Goal: Navigation & Orientation: Understand site structure

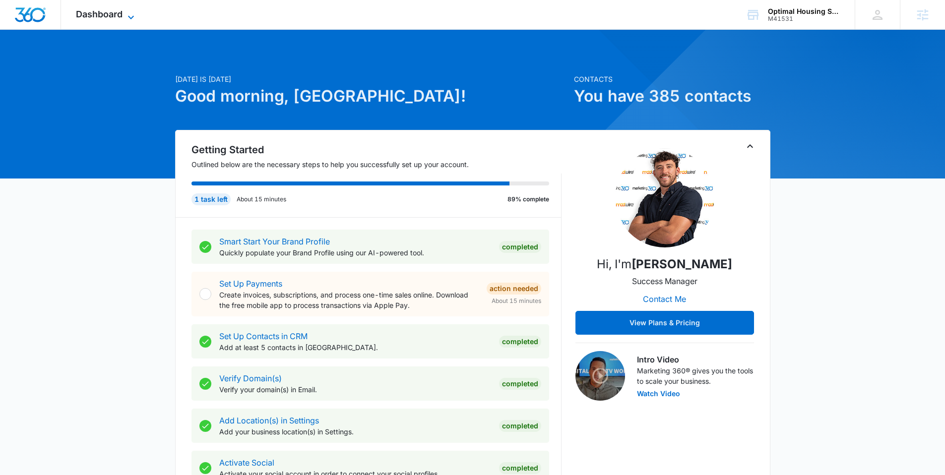
click at [113, 15] on span "Dashboard" at bounding box center [99, 14] width 47 height 10
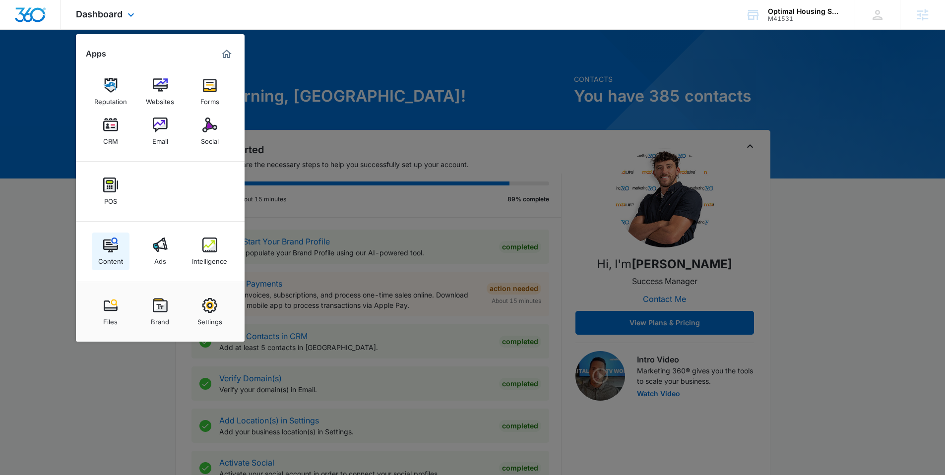
click at [114, 250] on img at bounding box center [110, 245] width 15 height 15
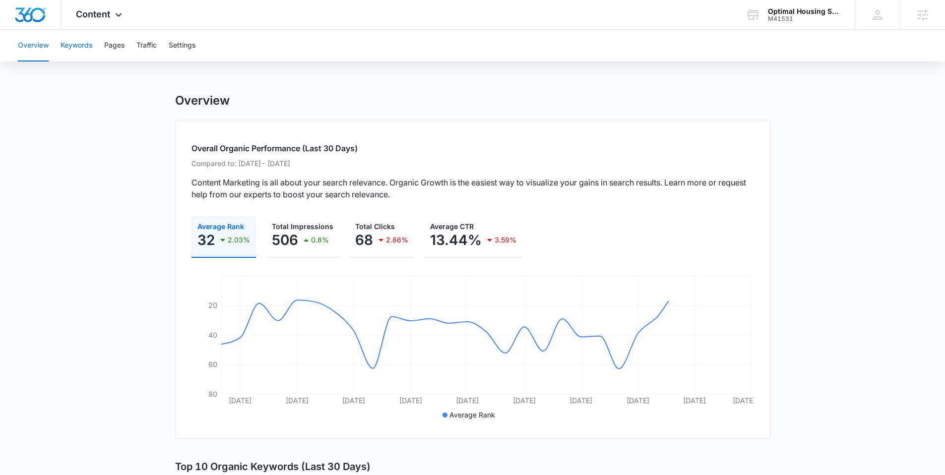
click at [82, 45] on button "Keywords" at bounding box center [77, 46] width 32 height 32
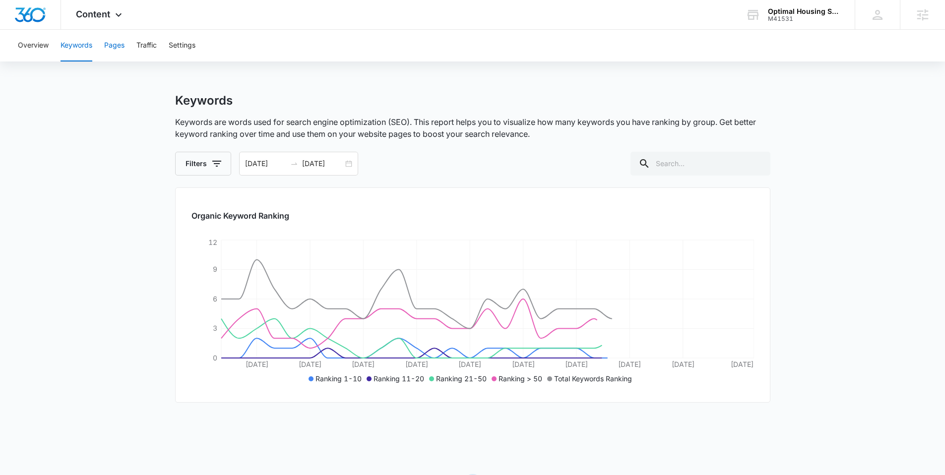
click at [115, 42] on button "Pages" at bounding box center [114, 46] width 20 height 32
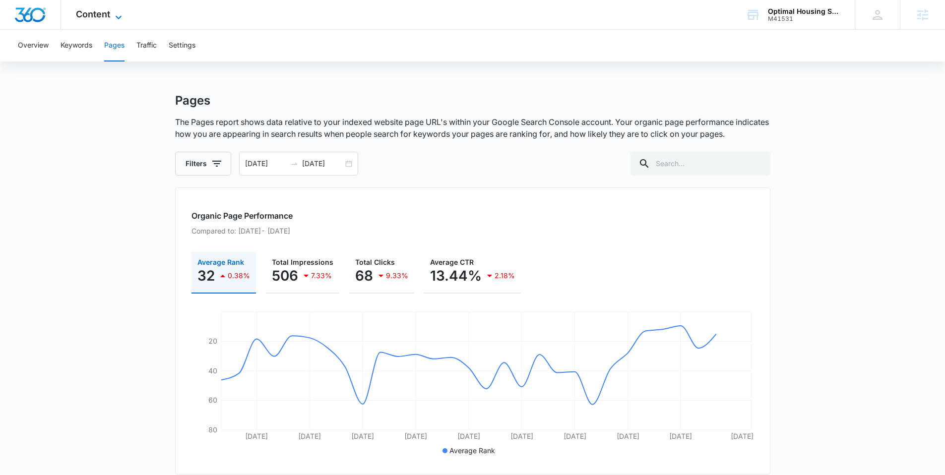
click at [103, 17] on span "Content" at bounding box center [93, 14] width 34 height 10
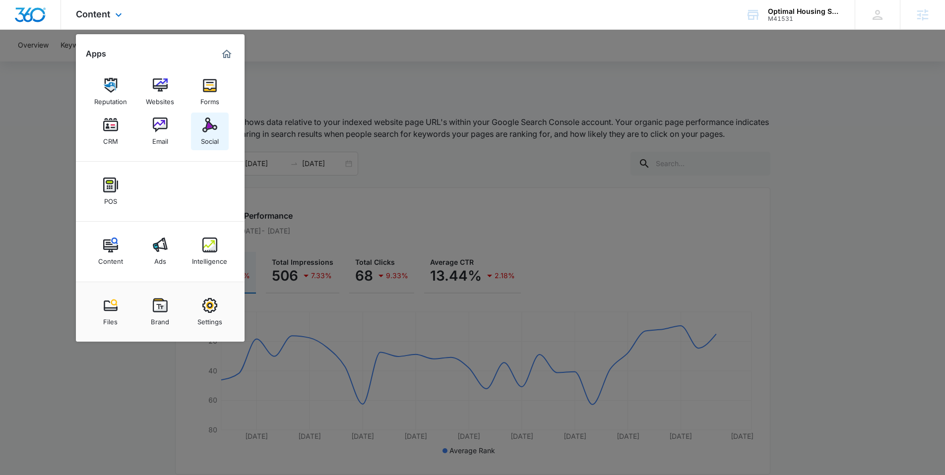
click at [208, 130] on img at bounding box center [209, 125] width 15 height 15
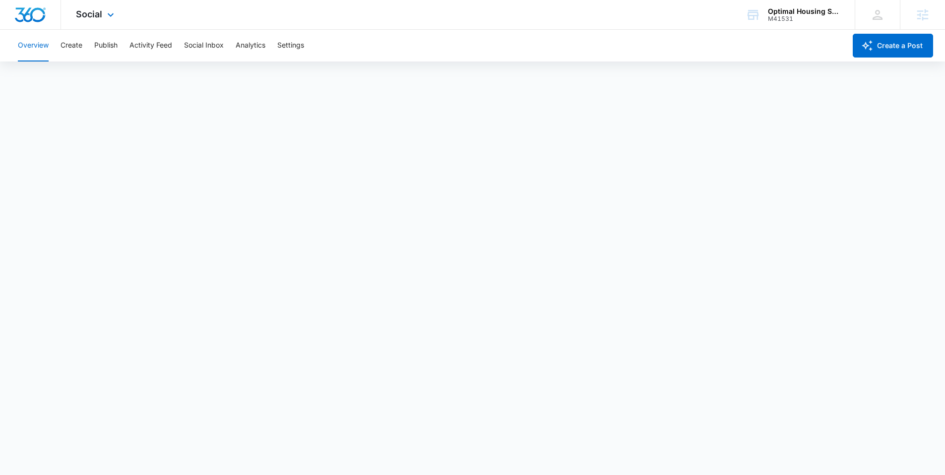
click at [102, 13] on div "Social Apps Reputation Websites Forms CRM Email Social POS Content Ads Intellig…" at bounding box center [96, 14] width 70 height 29
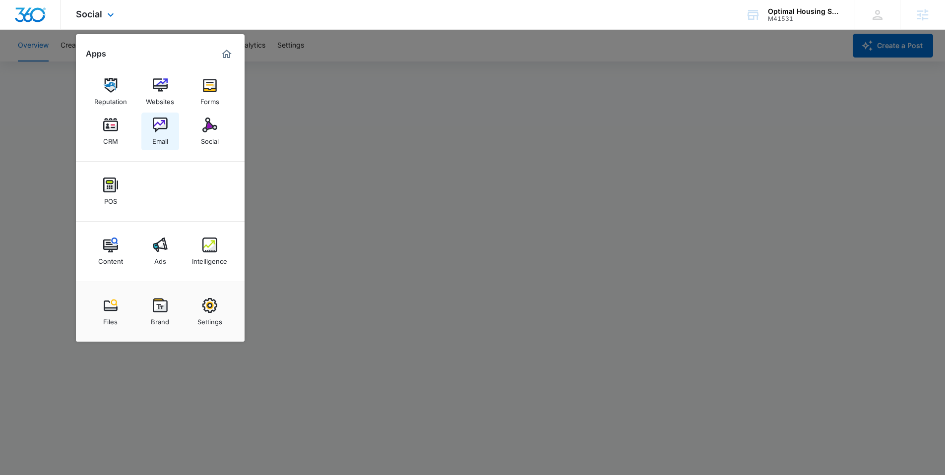
click at [158, 126] on img at bounding box center [160, 125] width 15 height 15
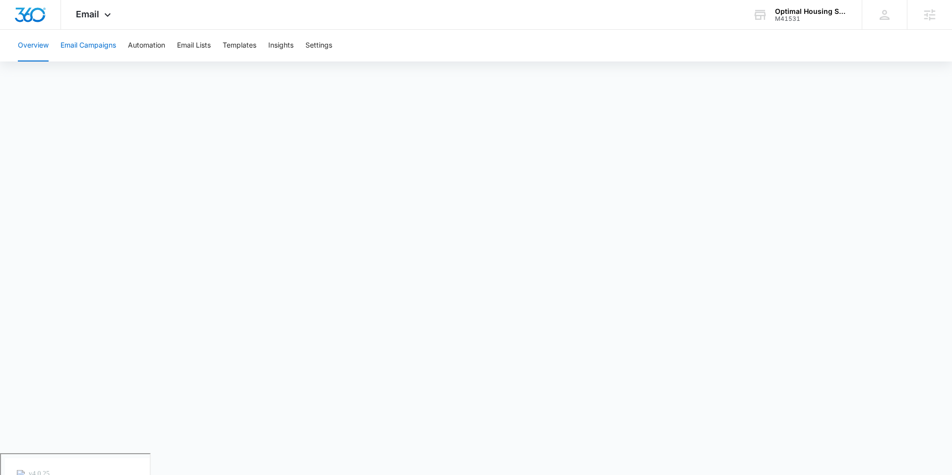
click at [83, 44] on button "Email Campaigns" at bounding box center [89, 46] width 56 height 32
click at [39, 46] on button "Overview" at bounding box center [33, 46] width 31 height 32
click at [96, 12] on span "Email" at bounding box center [87, 14] width 23 height 10
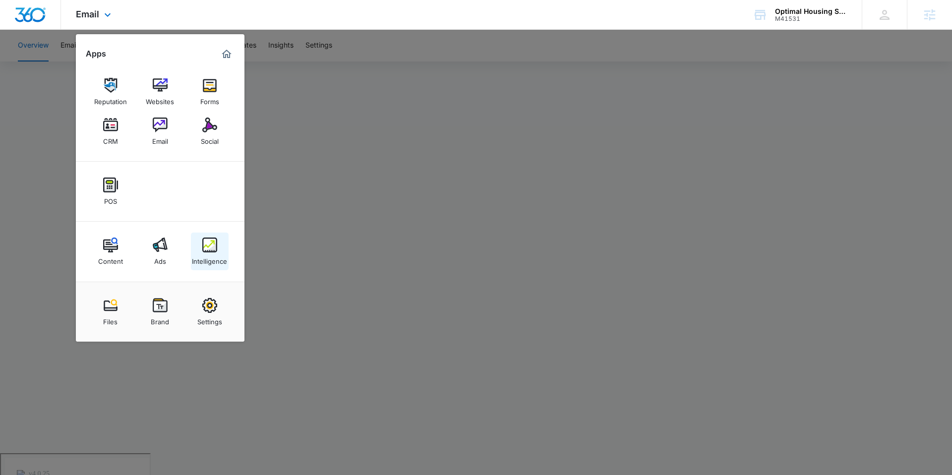
click at [201, 244] on link "Intelligence" at bounding box center [210, 252] width 38 height 38
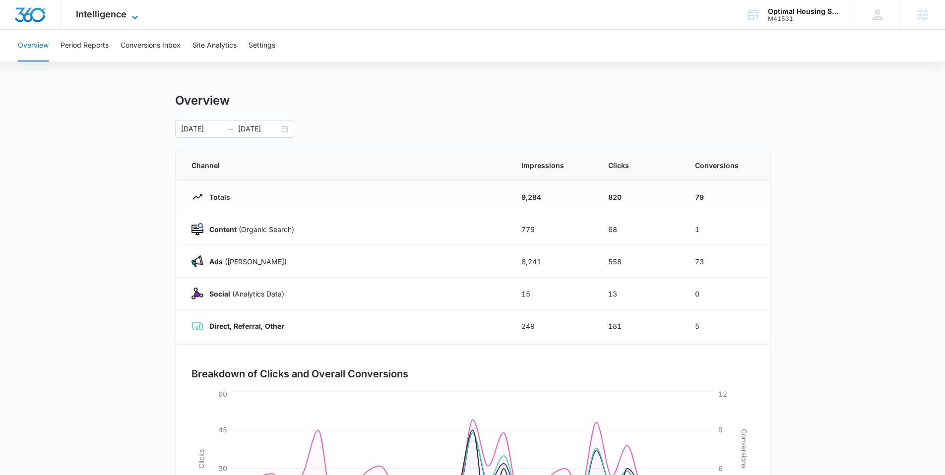
click at [108, 15] on span "Intelligence" at bounding box center [101, 14] width 51 height 10
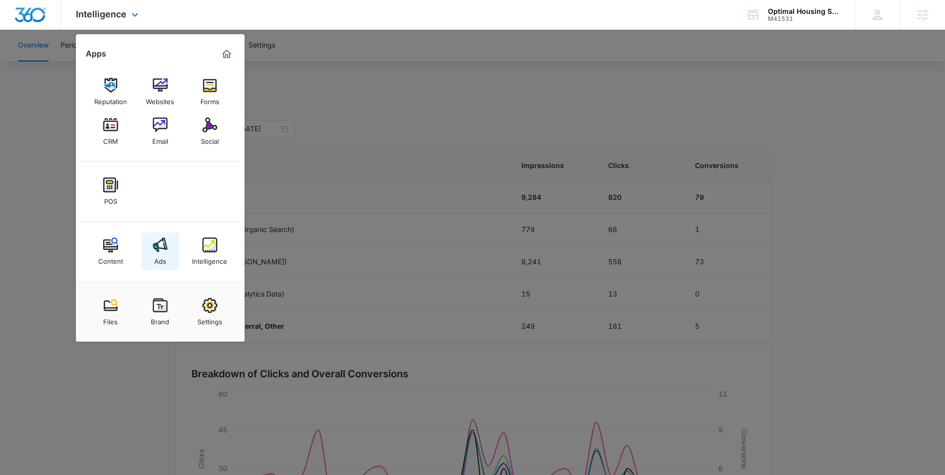
click at [158, 245] on img at bounding box center [160, 245] width 15 height 15
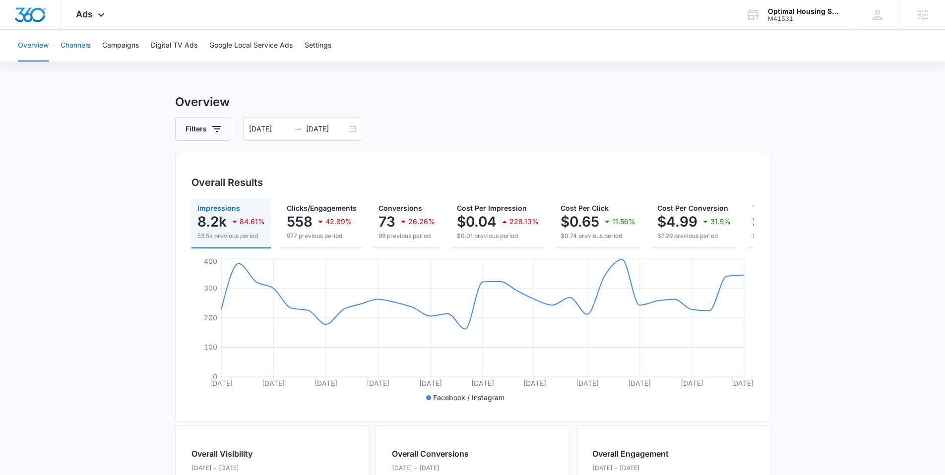
click at [75, 40] on button "Channels" at bounding box center [76, 46] width 30 height 32
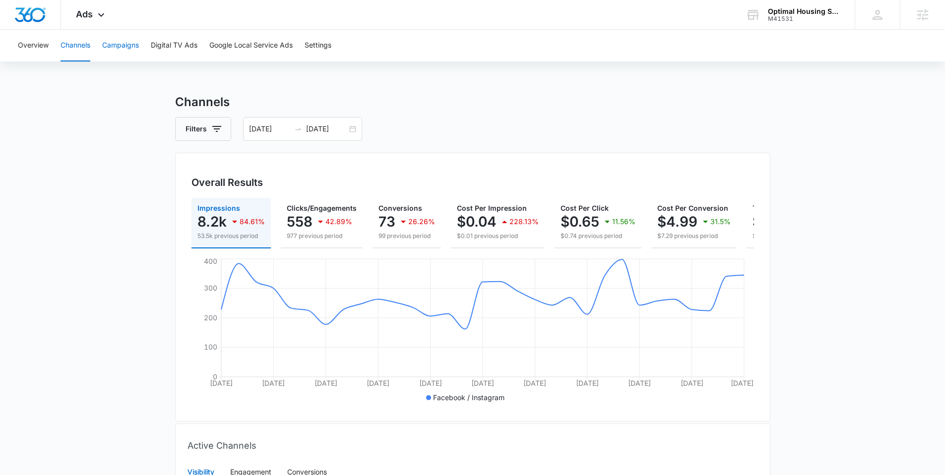
click at [123, 48] on button "Campaigns" at bounding box center [120, 46] width 37 height 32
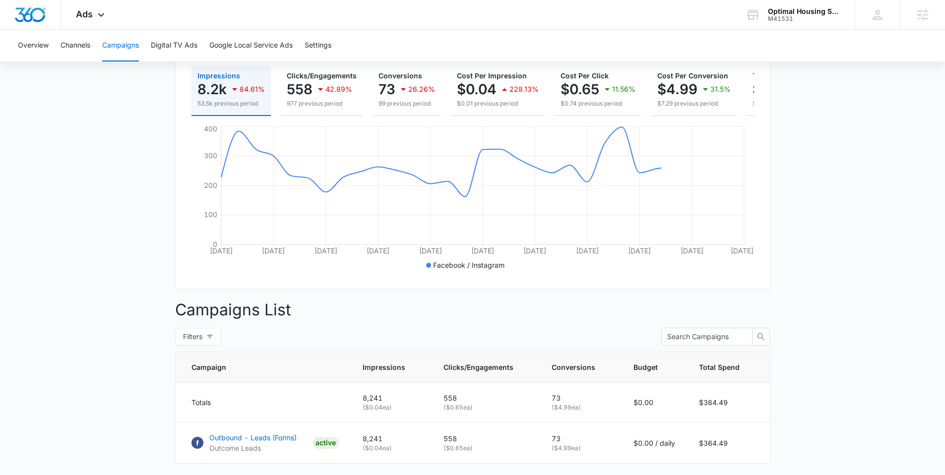
scroll to position [198, 0]
